Goal: Task Accomplishment & Management: Complete application form

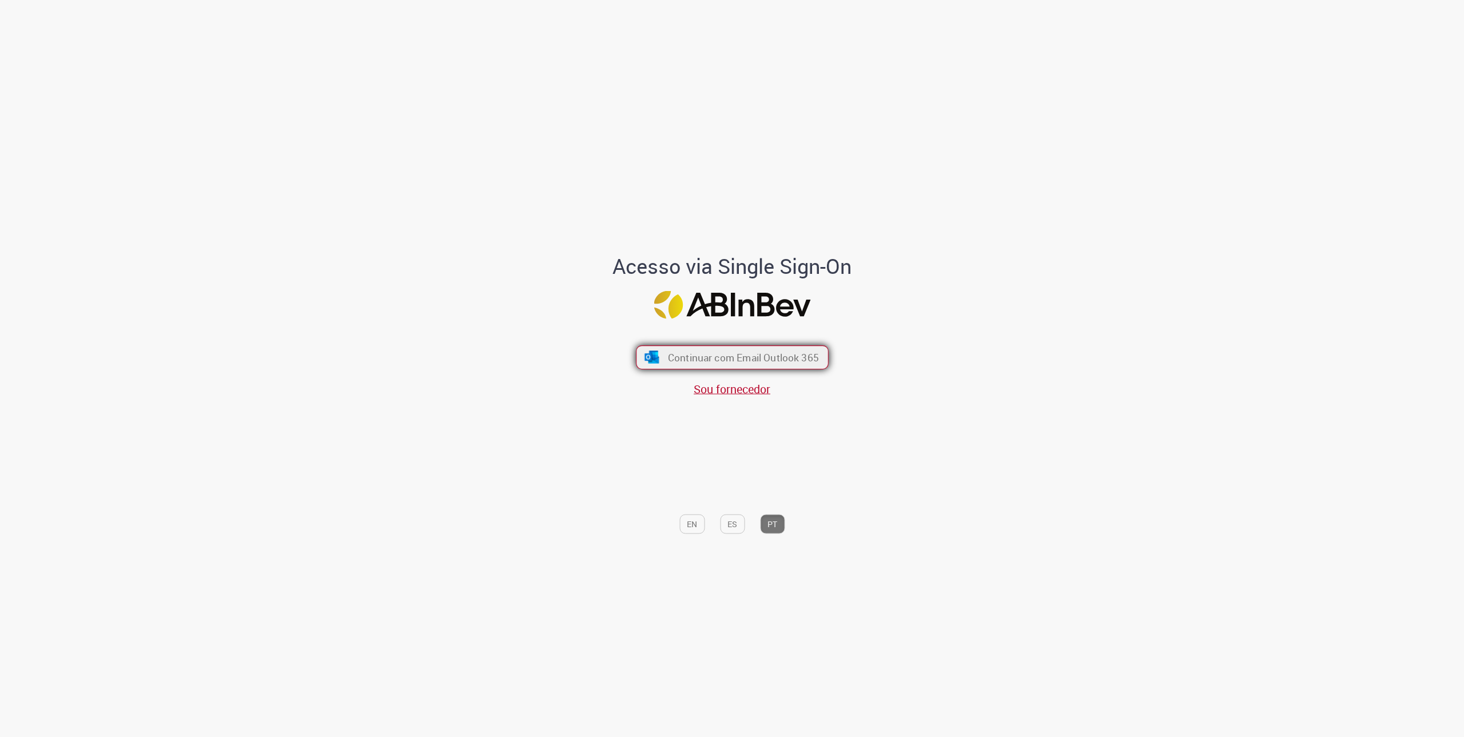
click at [748, 354] on span "Continuar com Email Outlook 365" at bounding box center [743, 357] width 151 height 13
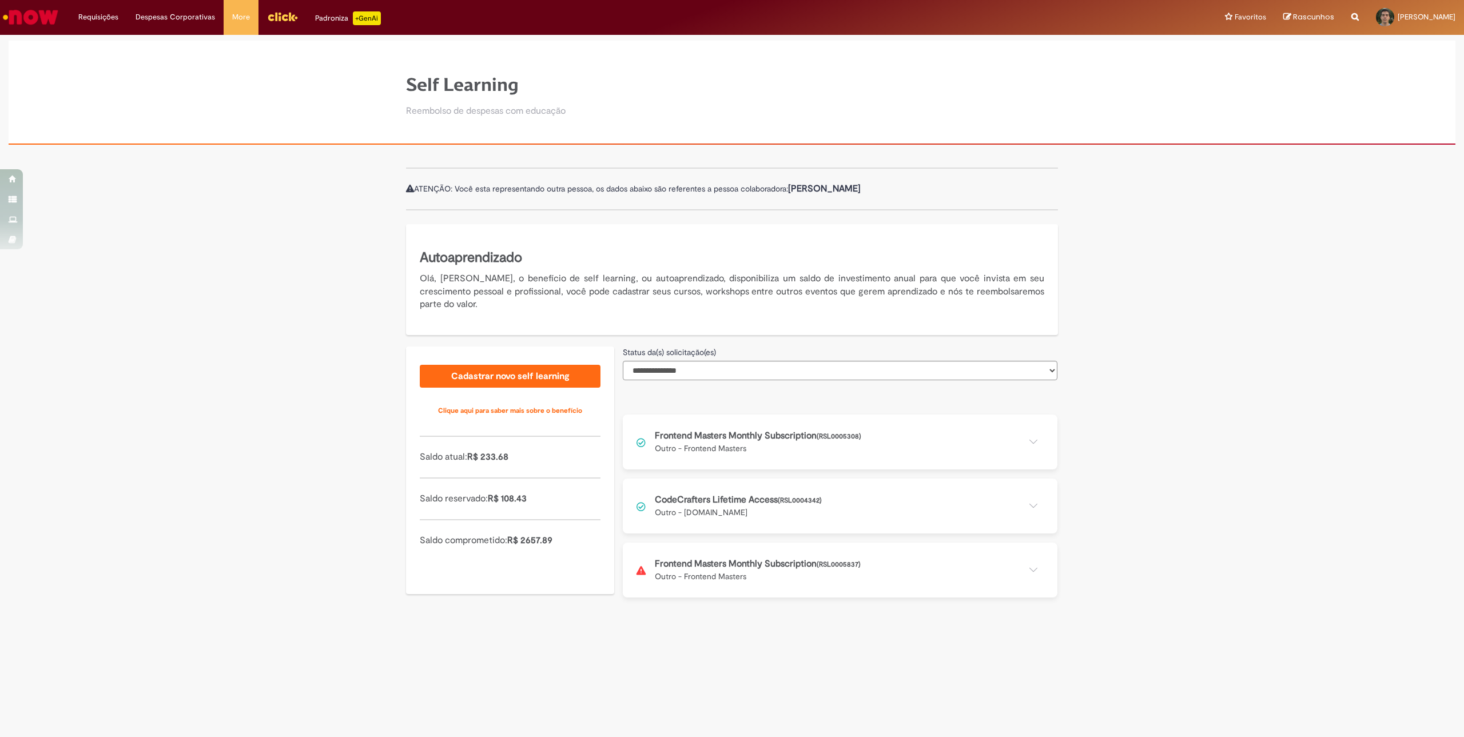
click at [864, 567] on button at bounding box center [840, 570] width 435 height 55
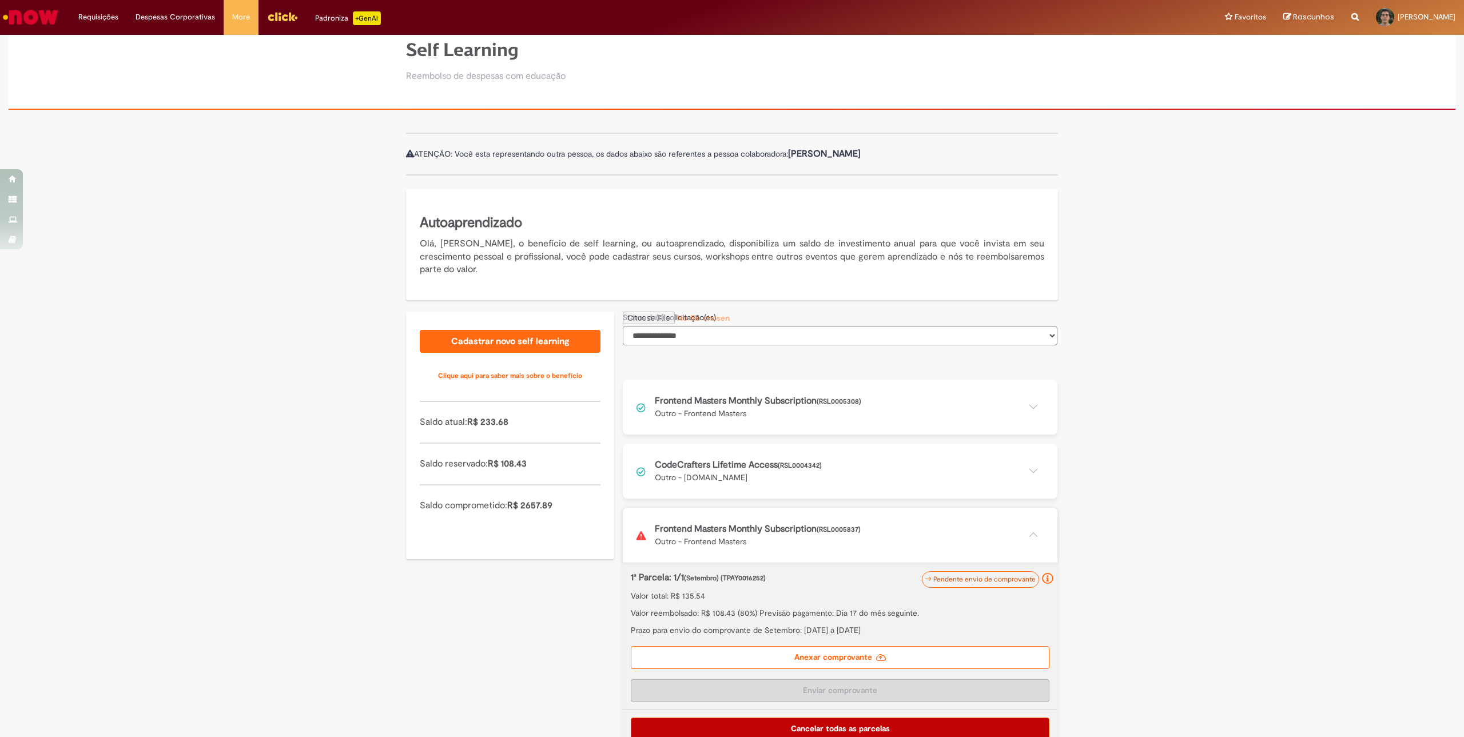
scroll to position [54, 0]
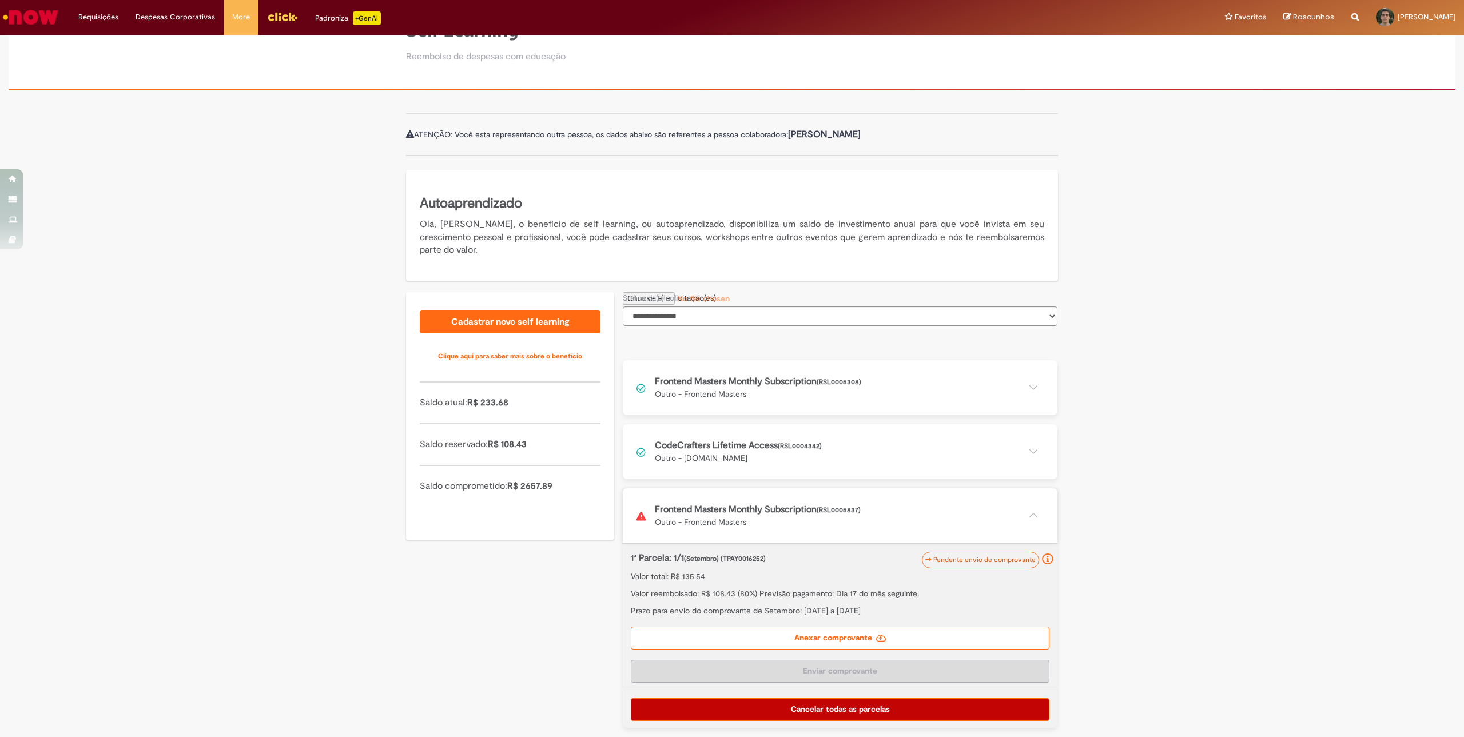
click at [846, 635] on label "Anexar comprovante" at bounding box center [840, 638] width 419 height 23
click at [779, 305] on input "Anexar comprovante" at bounding box center [701, 298] width 156 height 13
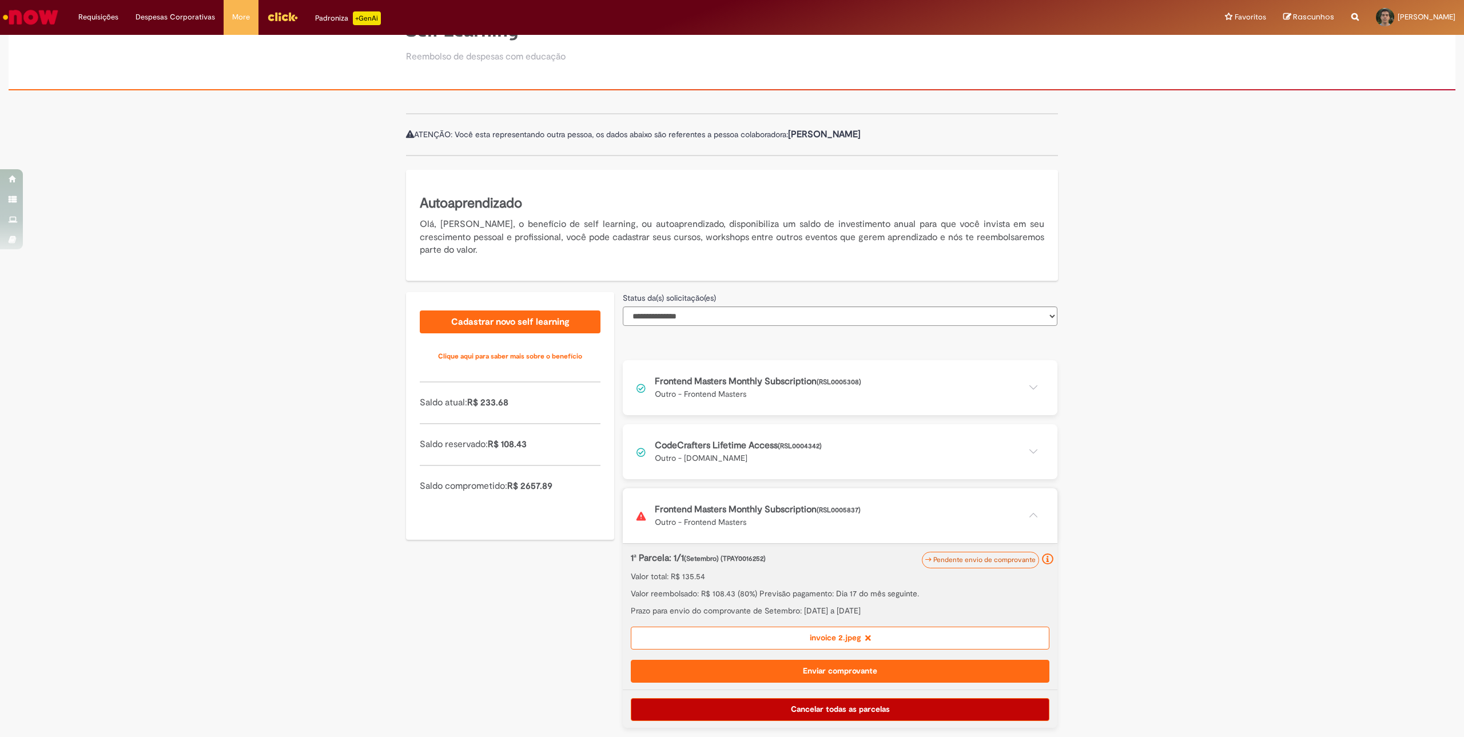
click at [915, 667] on button "Enviar comprovante" at bounding box center [840, 671] width 419 height 23
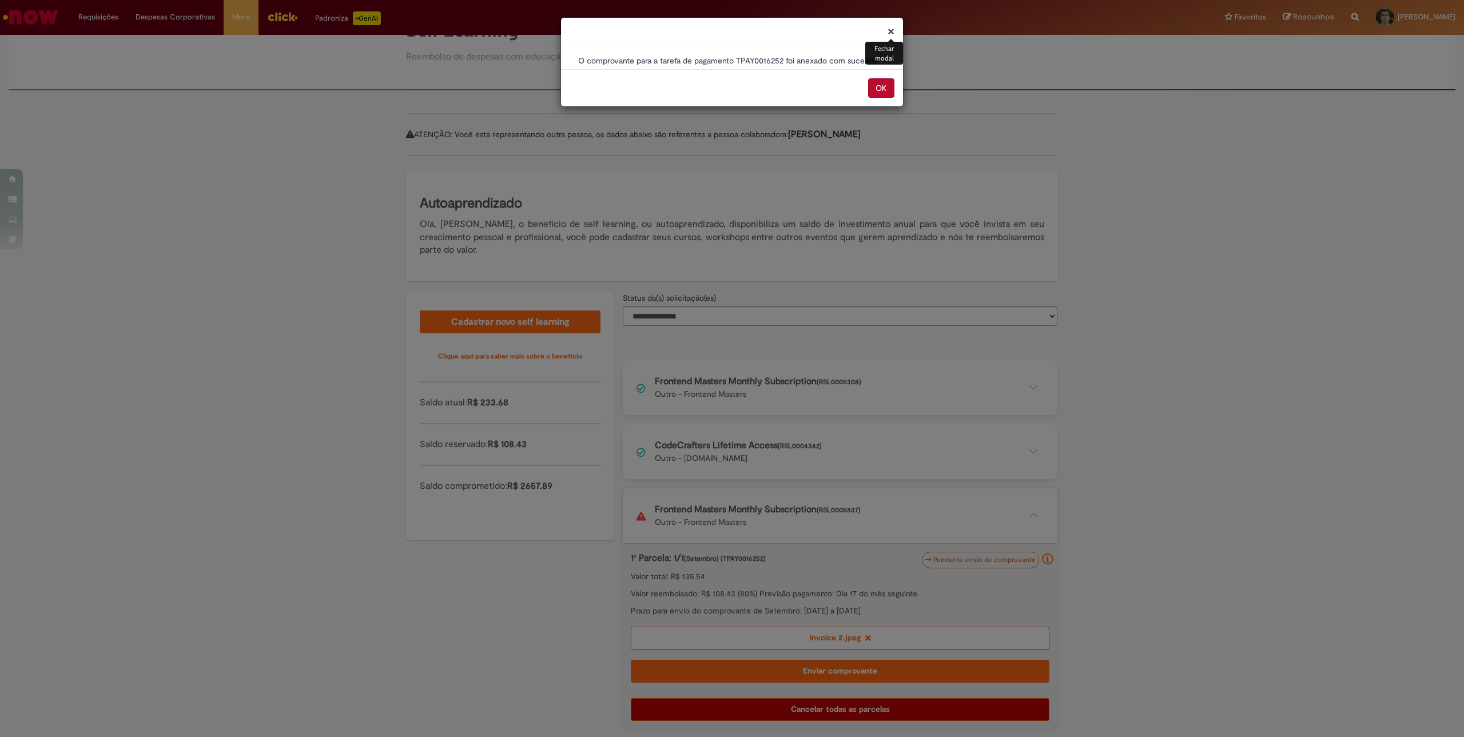
click at [887, 93] on button "OK" at bounding box center [881, 87] width 26 height 19
